Goal: Task Accomplishment & Management: Use online tool/utility

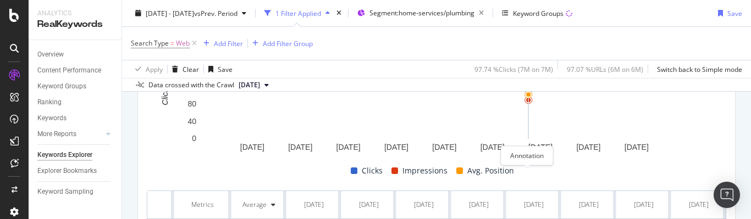
scroll to position [392, 0]
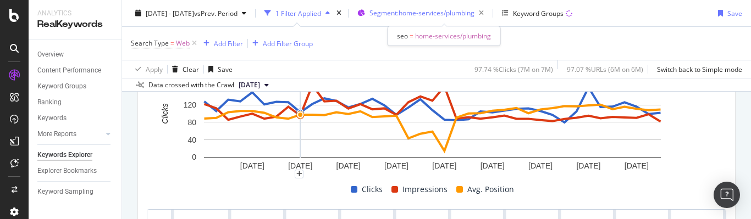
click at [405, 15] on span "Segment: home-services/plumbing" at bounding box center [422, 12] width 105 height 9
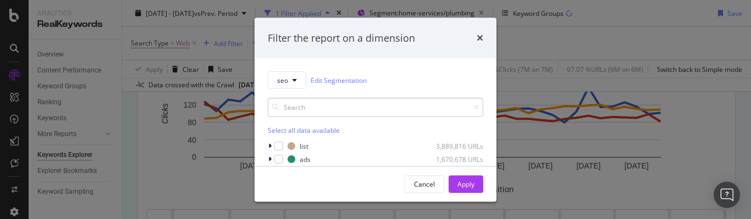
click at [332, 108] on input "modal" at bounding box center [376, 107] width 216 height 19
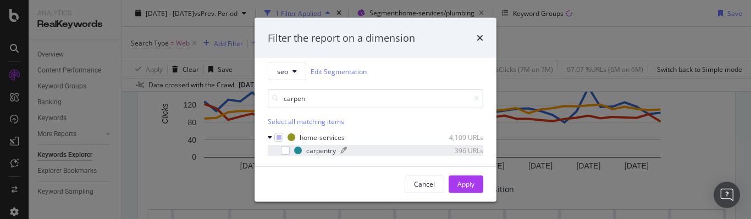
scroll to position [12, 0]
type input "carpen"
click at [282, 147] on div "modal" at bounding box center [285, 148] width 9 height 9
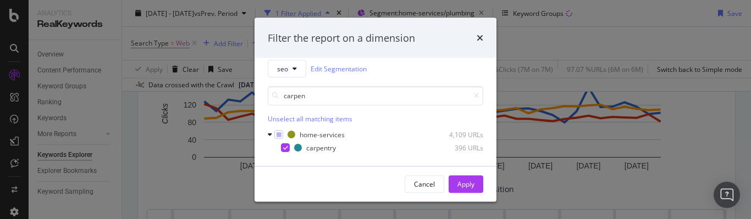
click at [306, 117] on div "Unselect all matching items" at bounding box center [376, 118] width 216 height 9
click at [294, 120] on div "Select all matching items" at bounding box center [376, 118] width 216 height 9
click at [294, 120] on div "Unselect all matching items" at bounding box center [376, 118] width 216 height 9
click at [470, 95] on div "modal" at bounding box center [474, 95] width 9 height 7
click at [474, 95] on icon "modal" at bounding box center [476, 95] width 5 height 7
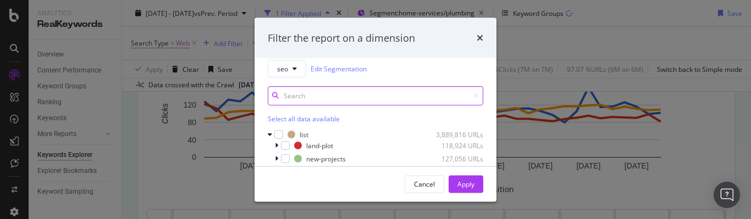
click at [432, 93] on input "modal" at bounding box center [376, 95] width 216 height 19
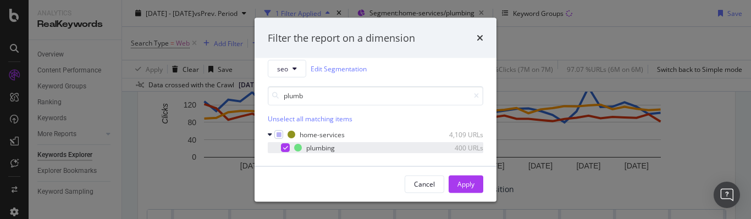
click at [281, 150] on div "modal" at bounding box center [285, 148] width 9 height 9
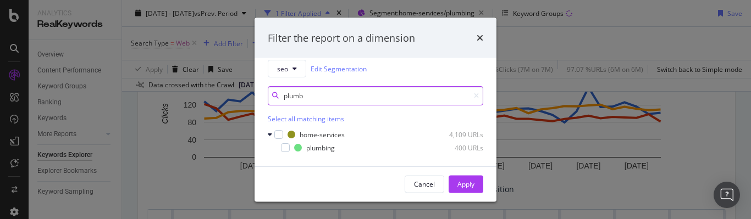
drag, startPoint x: 321, startPoint y: 99, endPoint x: 272, endPoint y: 98, distance: 49.5
click at [272, 98] on div "plumb" at bounding box center [376, 95] width 216 height 19
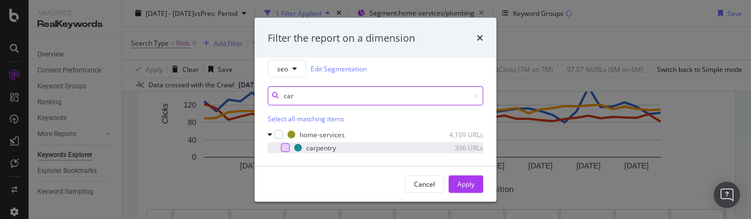
type input "car"
click at [282, 146] on div "modal" at bounding box center [285, 148] width 9 height 9
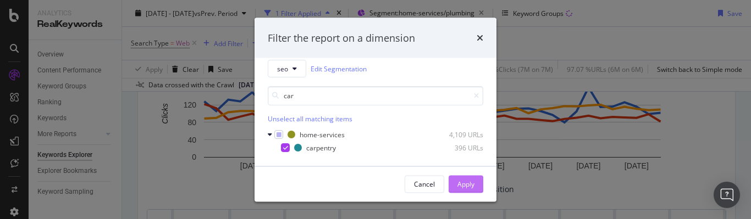
click at [459, 185] on div "Apply" at bounding box center [466, 183] width 17 height 9
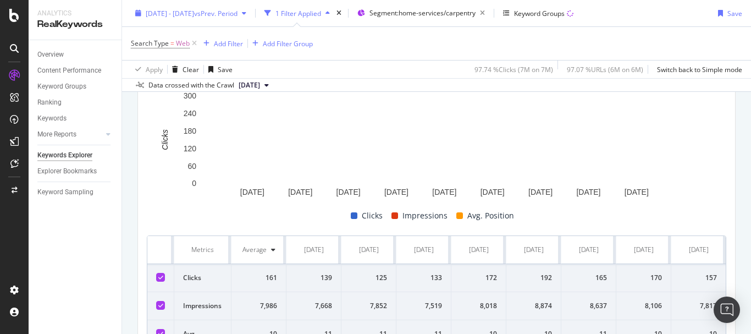
scroll to position [117, 0]
